Goal: Task Accomplishment & Management: Manage account settings

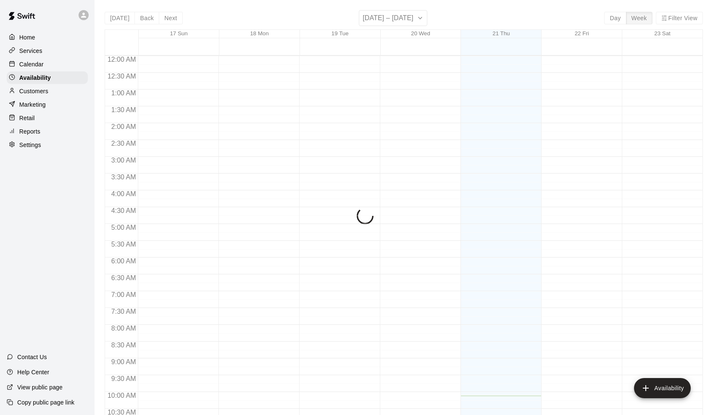
scroll to position [340, 0]
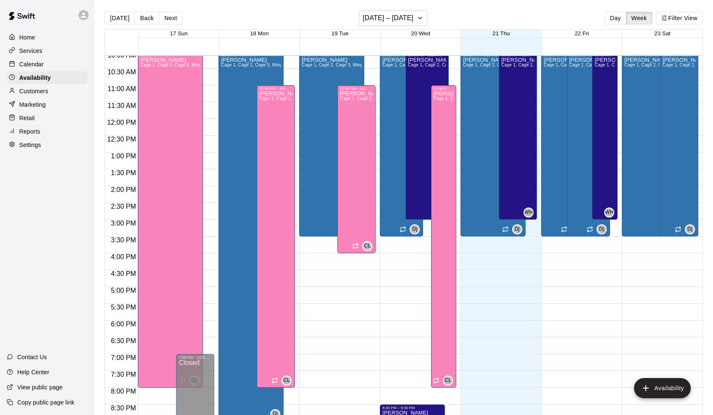
click at [37, 40] on div "Home" at bounding box center [47, 37] width 81 height 13
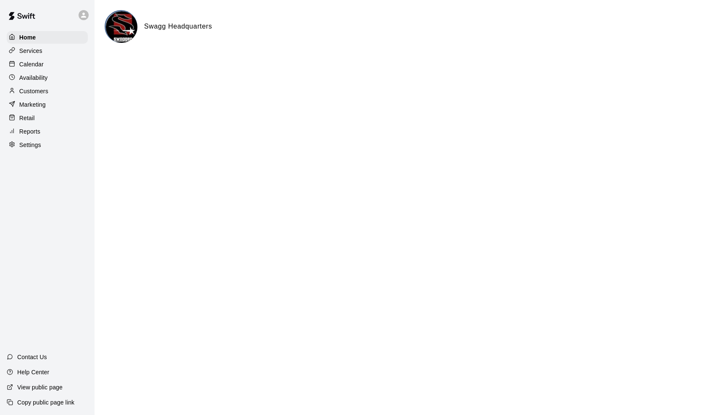
click at [34, 77] on p "Availability" at bounding box center [33, 78] width 29 height 8
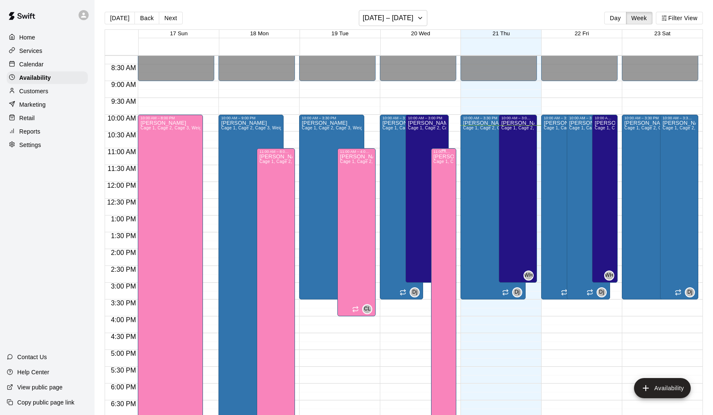
scroll to position [278, 0]
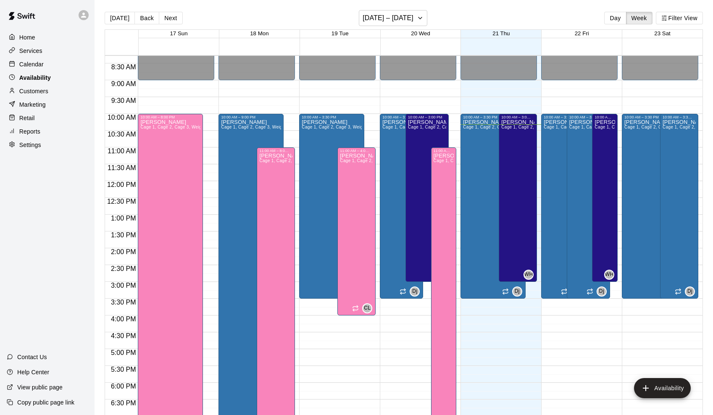
click at [43, 80] on p "Availability" at bounding box center [35, 78] width 32 height 8
click at [47, 68] on div "Calendar" at bounding box center [47, 64] width 81 height 13
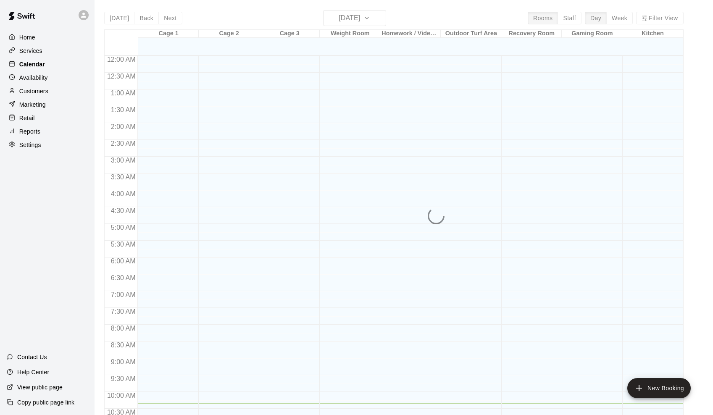
scroll to position [347, 0]
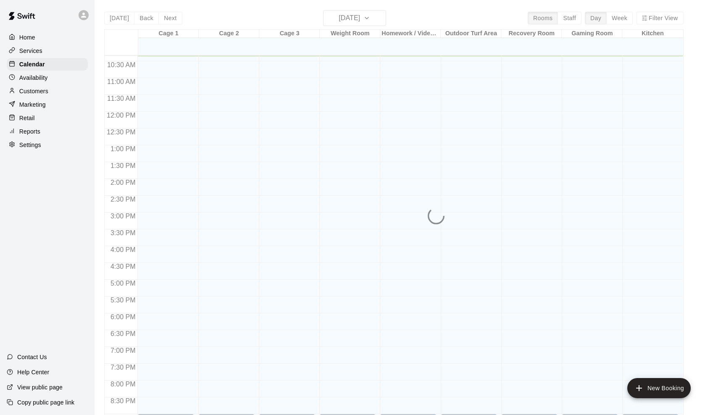
click at [42, 53] on p "Services" at bounding box center [30, 51] width 23 height 8
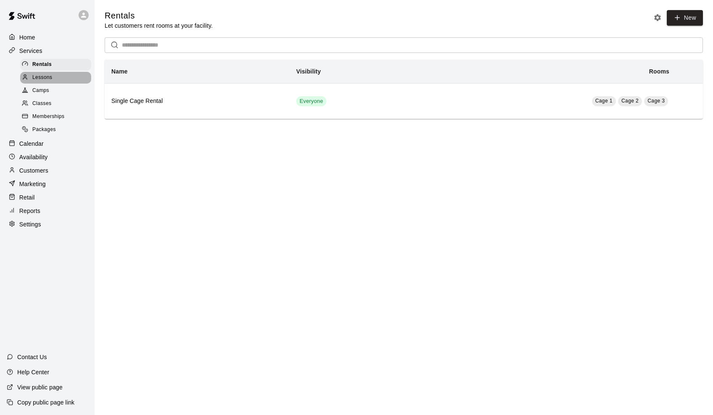
click at [39, 75] on span "Lessons" at bounding box center [42, 78] width 20 height 8
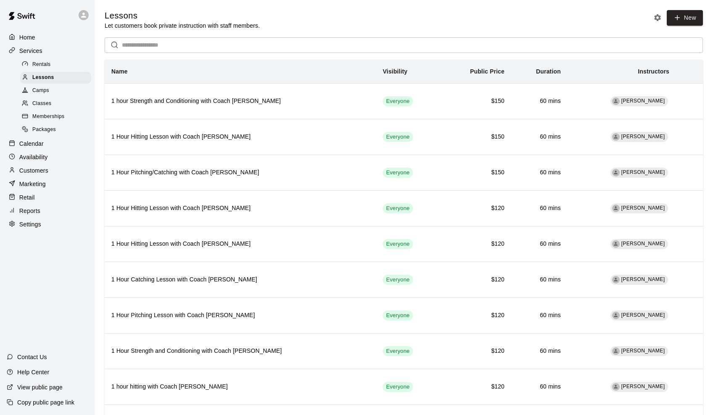
click at [40, 159] on div "Availability" at bounding box center [47, 157] width 81 height 13
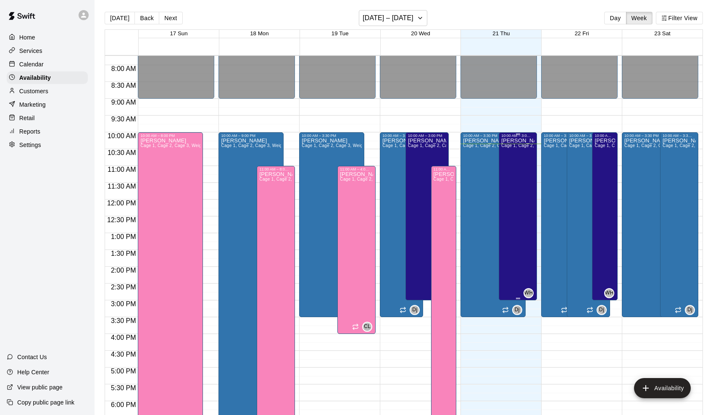
scroll to position [259, 0]
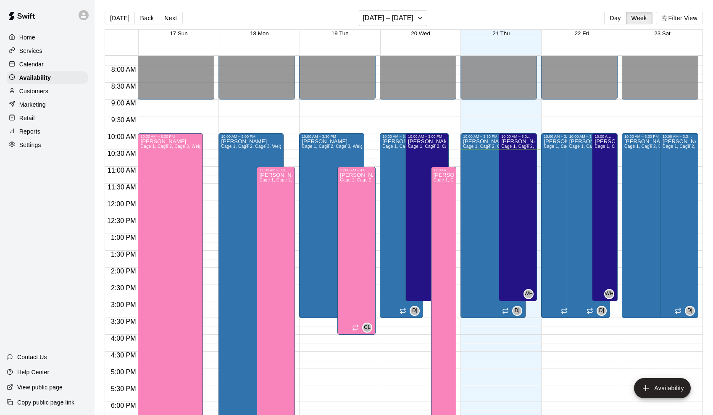
click at [531, 363] on div "12:00 AM – 9:00 AM Closed 10:00 AM – 3:30 PM [PERSON_NAME] 1, Cage 2, Cage 3, W…" at bounding box center [498, 200] width 76 height 807
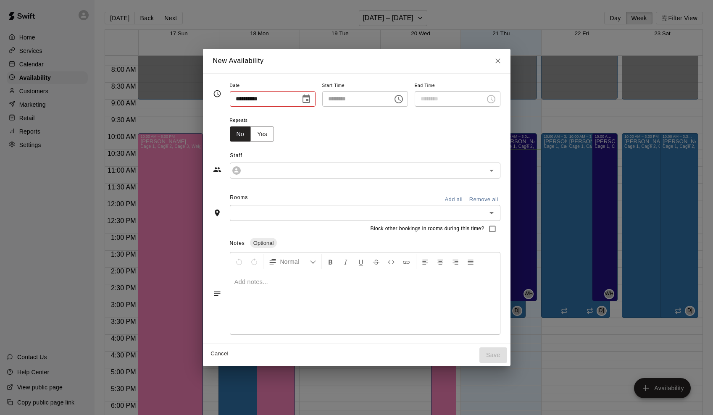
type input "**********"
type input "********"
type input "**********"
click at [502, 62] on icon "Close" at bounding box center [498, 61] width 8 height 8
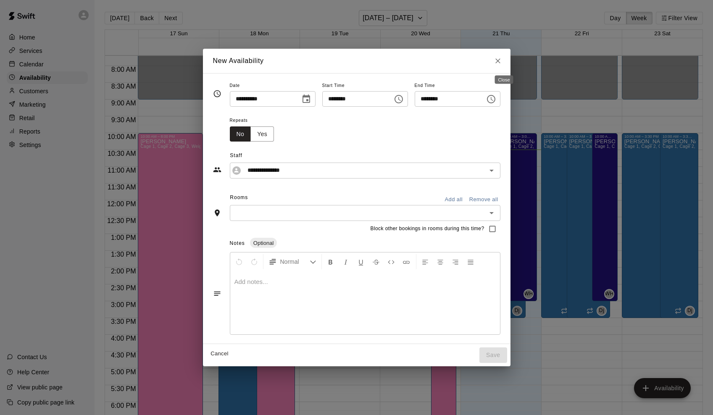
type input "**********"
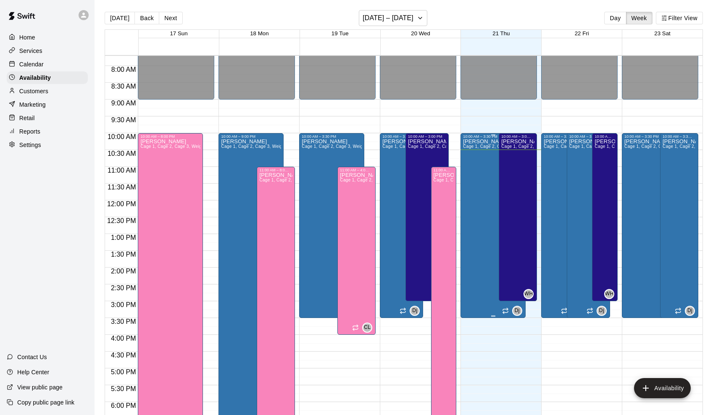
click at [484, 205] on div "[PERSON_NAME] 1, Cage 2, Cage 3, Weight Room, Homework / Video Room, Outdoor Tu…" at bounding box center [493, 346] width 60 height 415
click at [487, 112] on div at bounding box center [356, 207] width 713 height 415
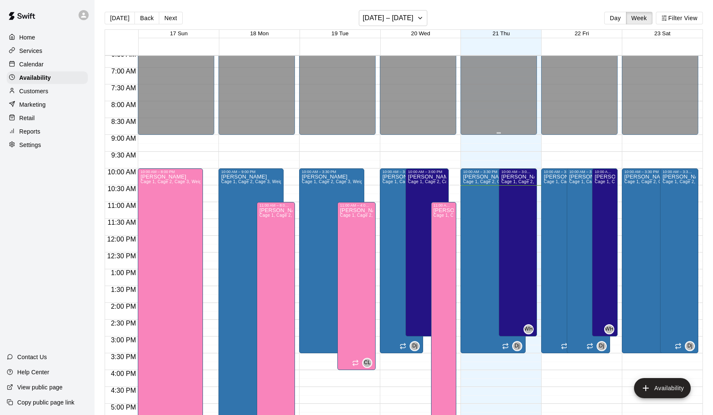
scroll to position [222, 0]
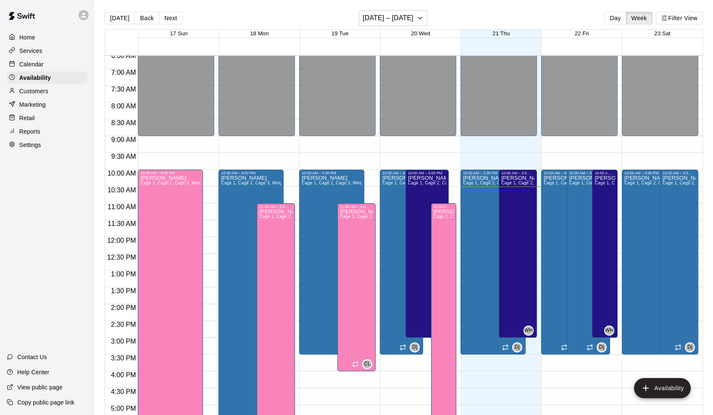
click at [33, 63] on p "Calendar" at bounding box center [31, 64] width 24 height 8
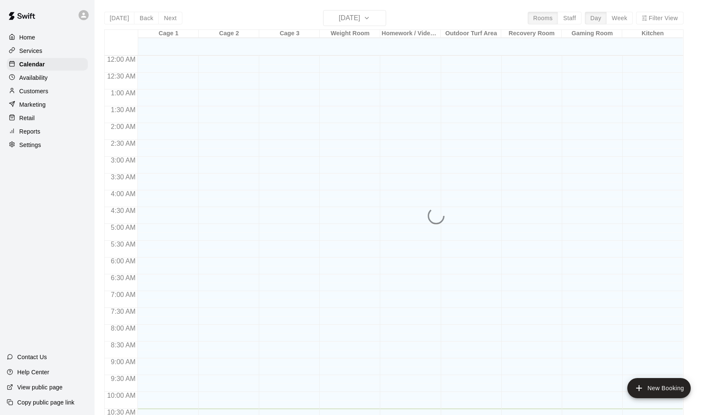
scroll to position [353, 0]
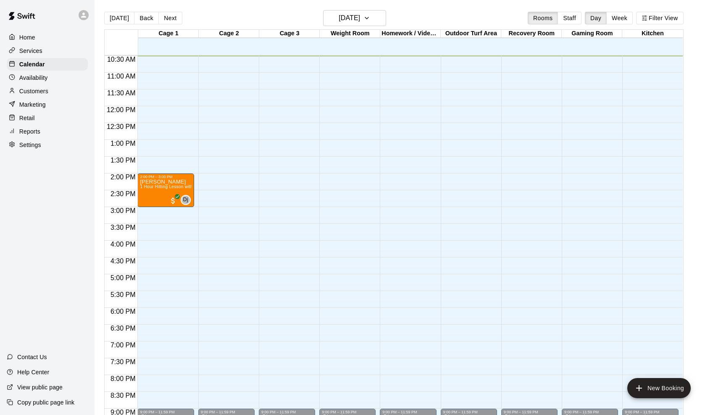
click at [36, 39] on div "Home" at bounding box center [47, 37] width 81 height 13
